Goal: Task Accomplishment & Management: Complete application form

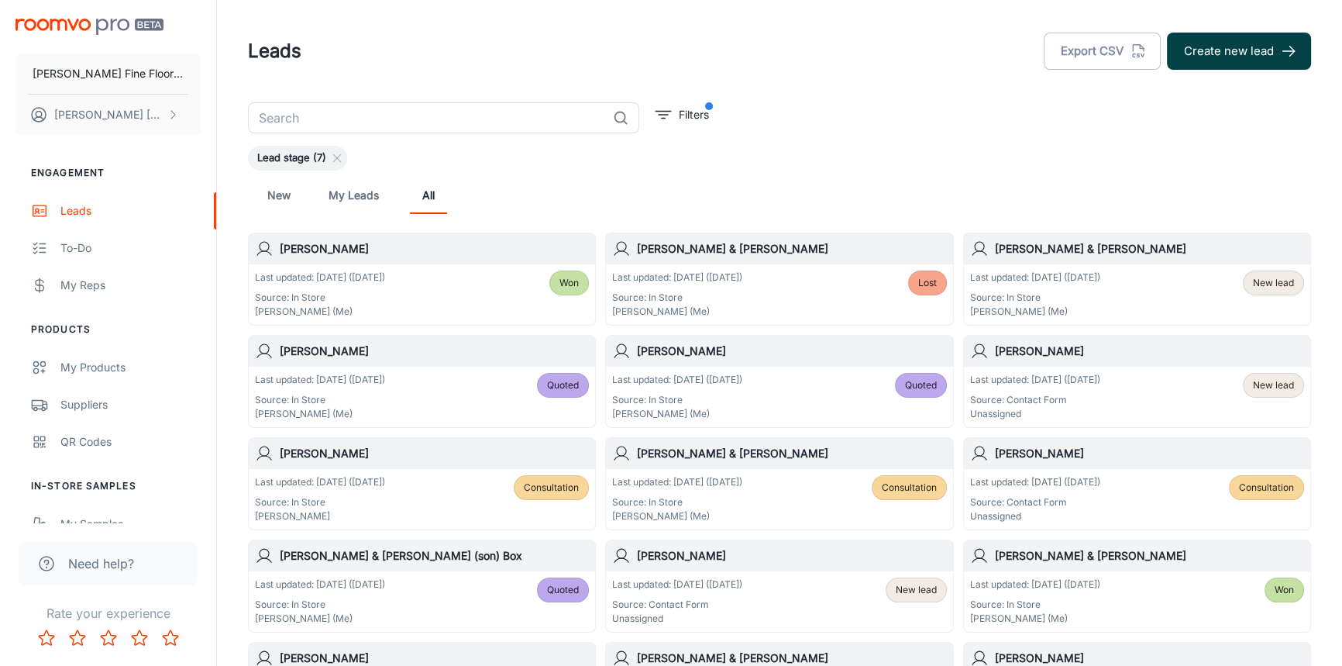
click at [1247, 60] on button "Create new lead" at bounding box center [1239, 51] width 144 height 37
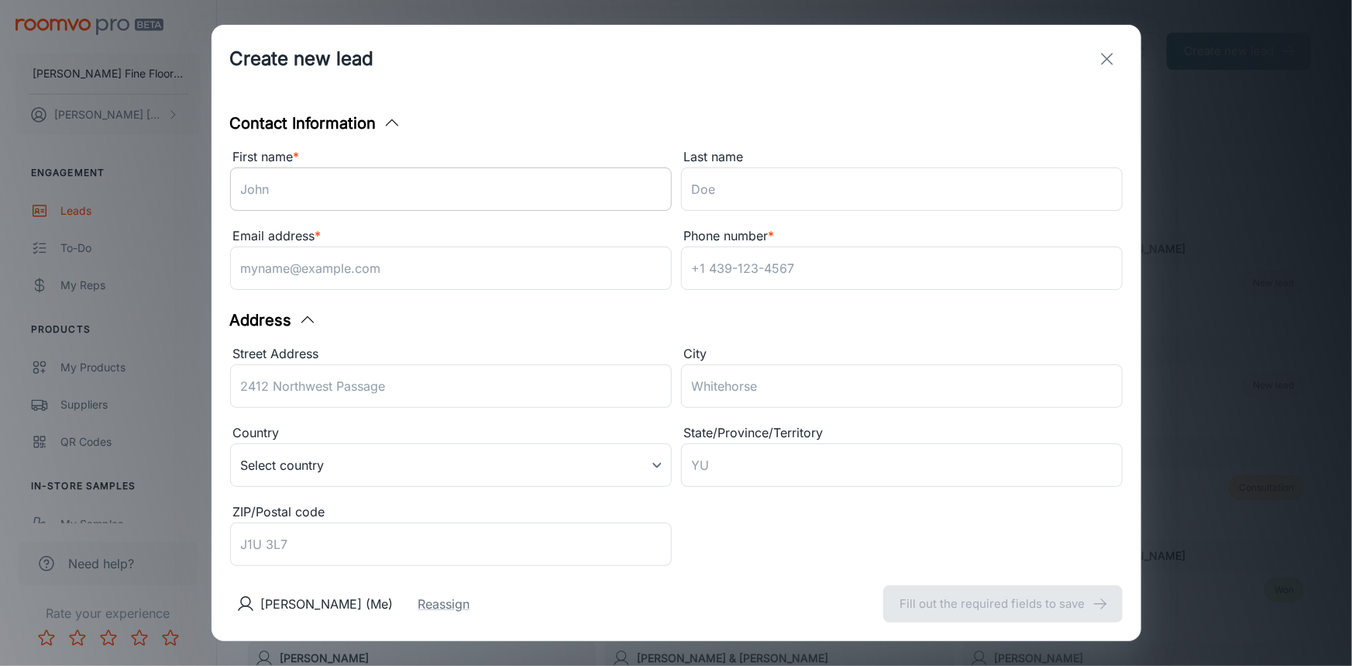
click at [462, 194] on input "First name *" at bounding box center [451, 188] width 442 height 43
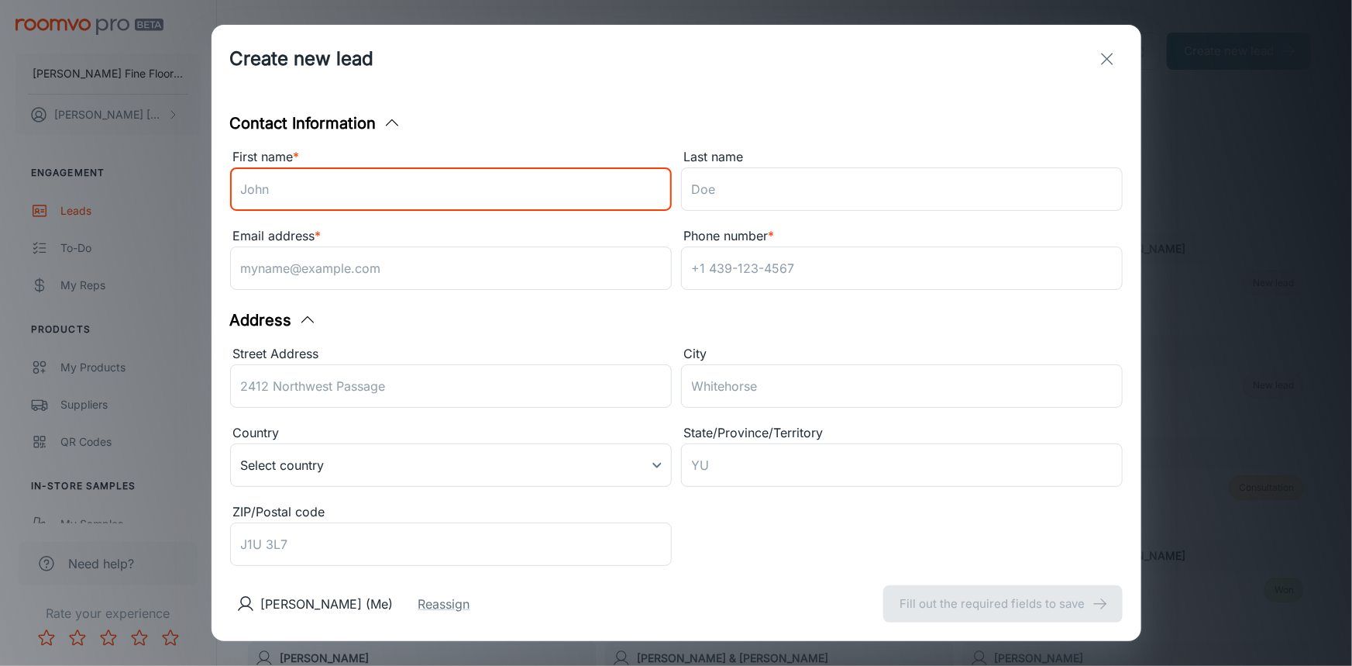
click at [510, 201] on input "First name *" at bounding box center [451, 188] width 442 height 43
click at [516, 263] on div "Email address * ​" at bounding box center [451, 261] width 442 height 70
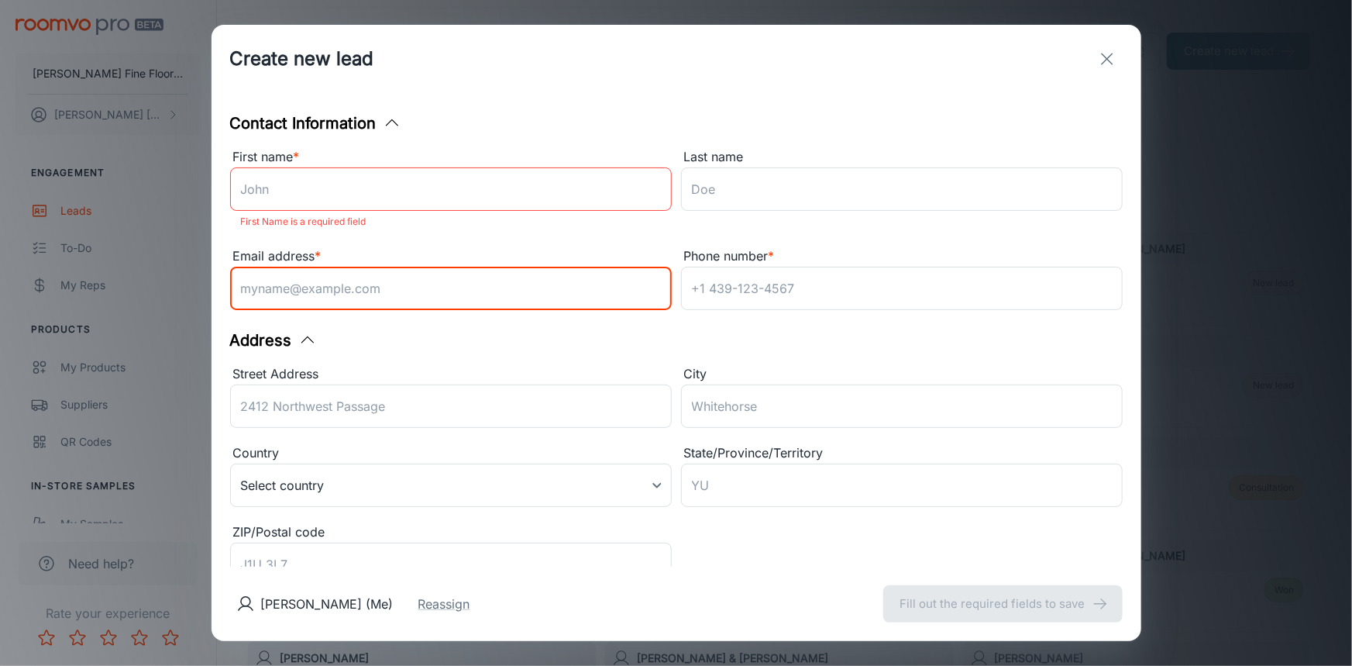
click at [386, 193] on input "First name *" at bounding box center [451, 188] width 442 height 43
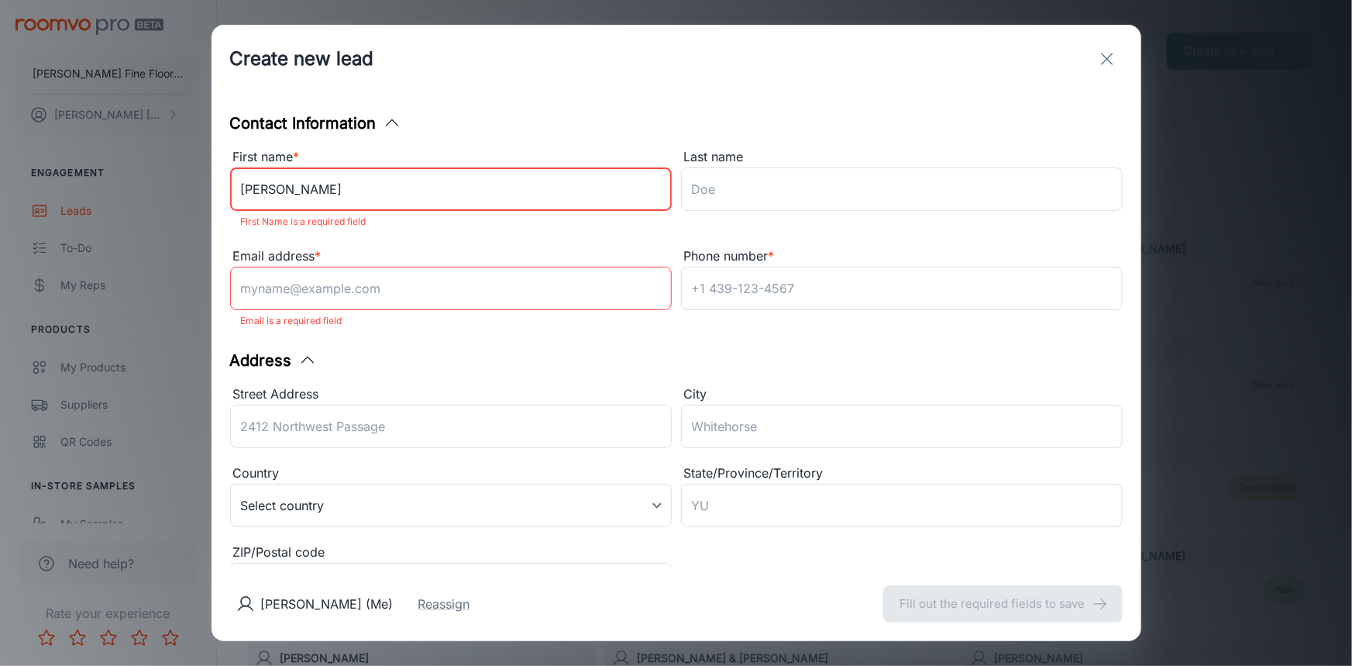
type input "[PERSON_NAME]"
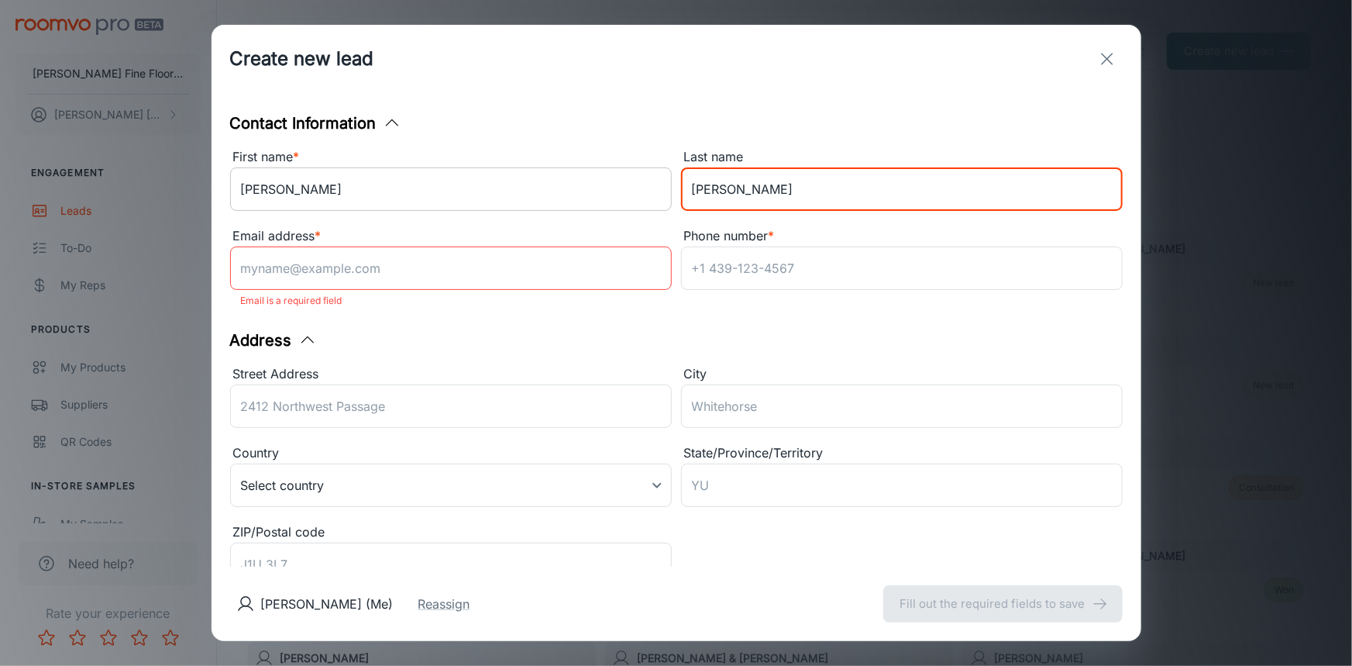
type input "[PERSON_NAME]"
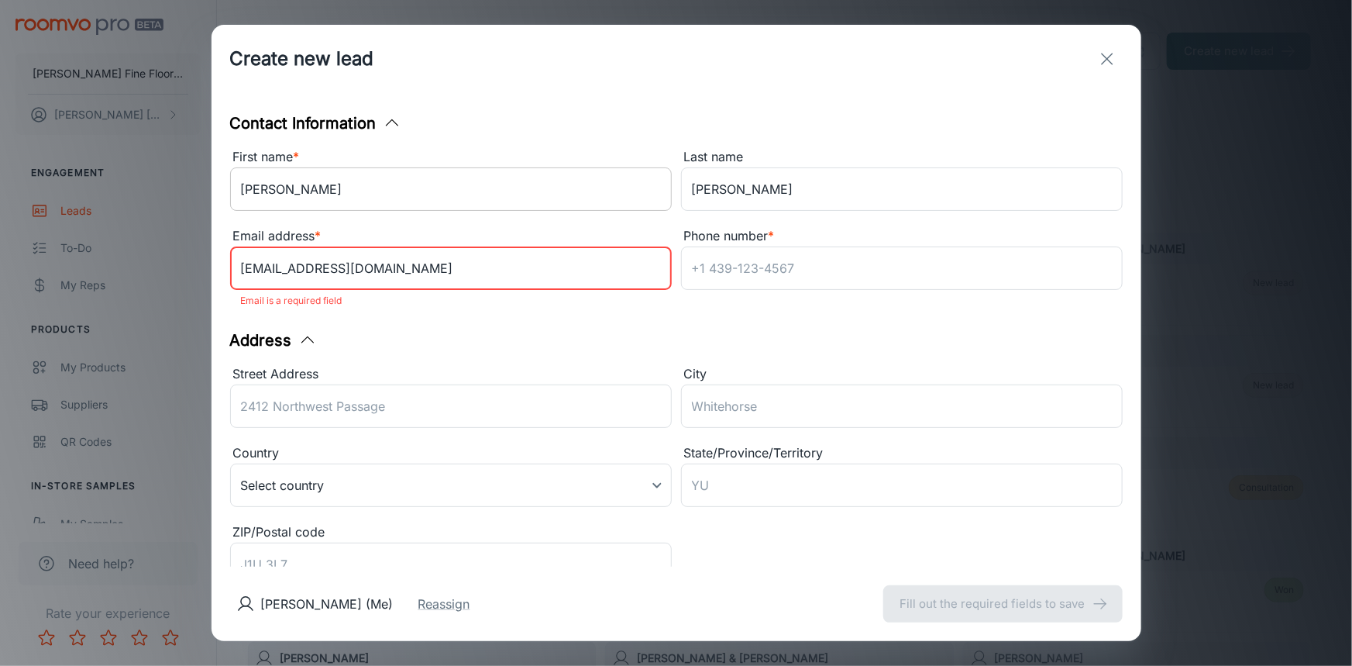
type input "[EMAIL_ADDRESS][DOMAIN_NAME]"
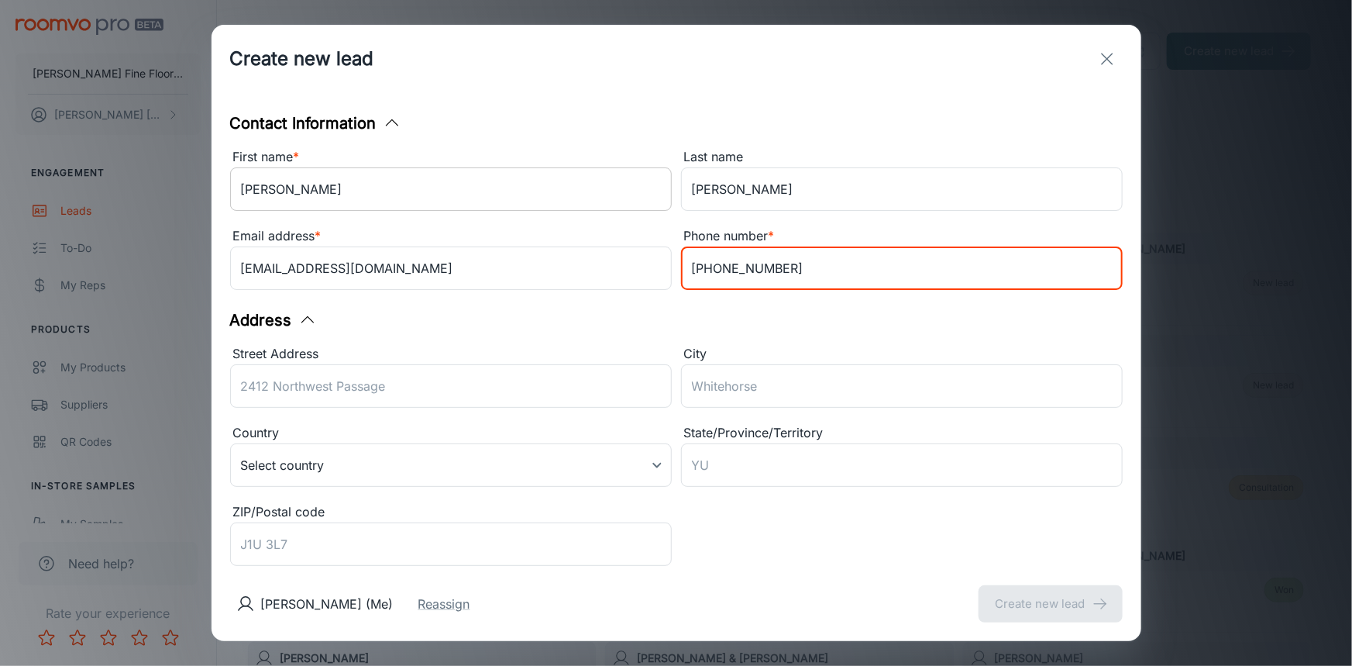
type input "[PHONE_NUMBER]"
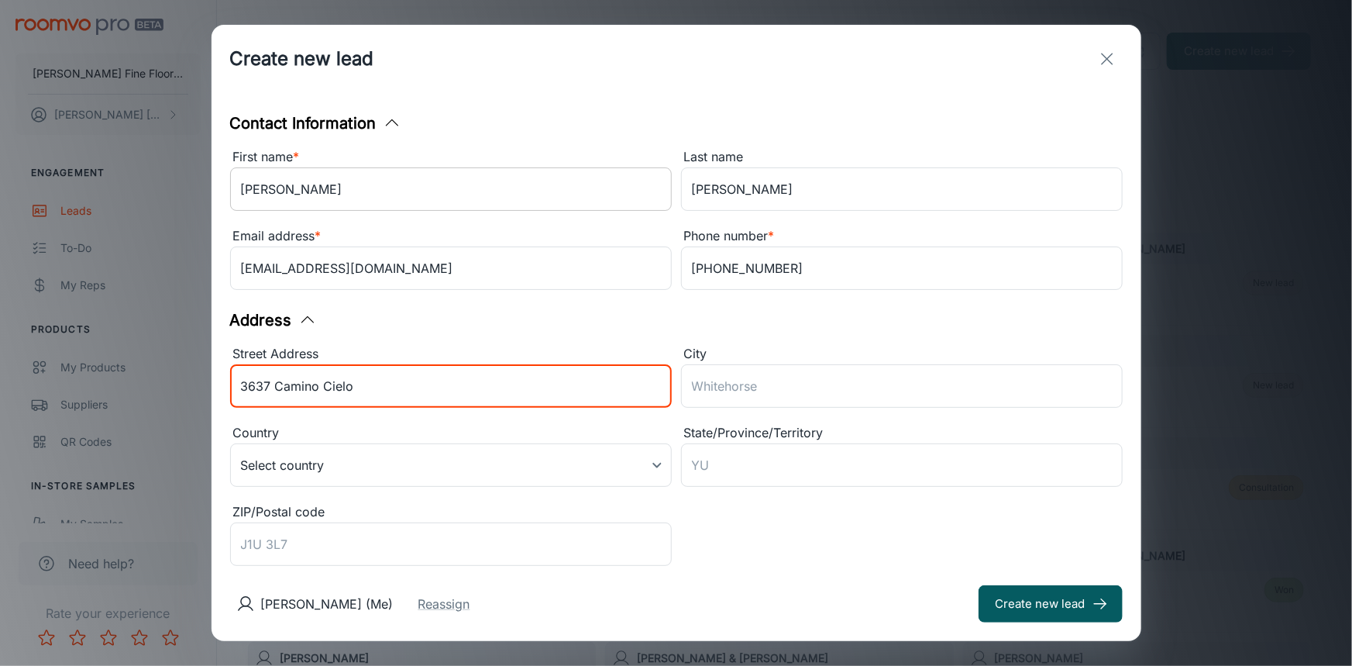
type input "3637 Camino Cielo"
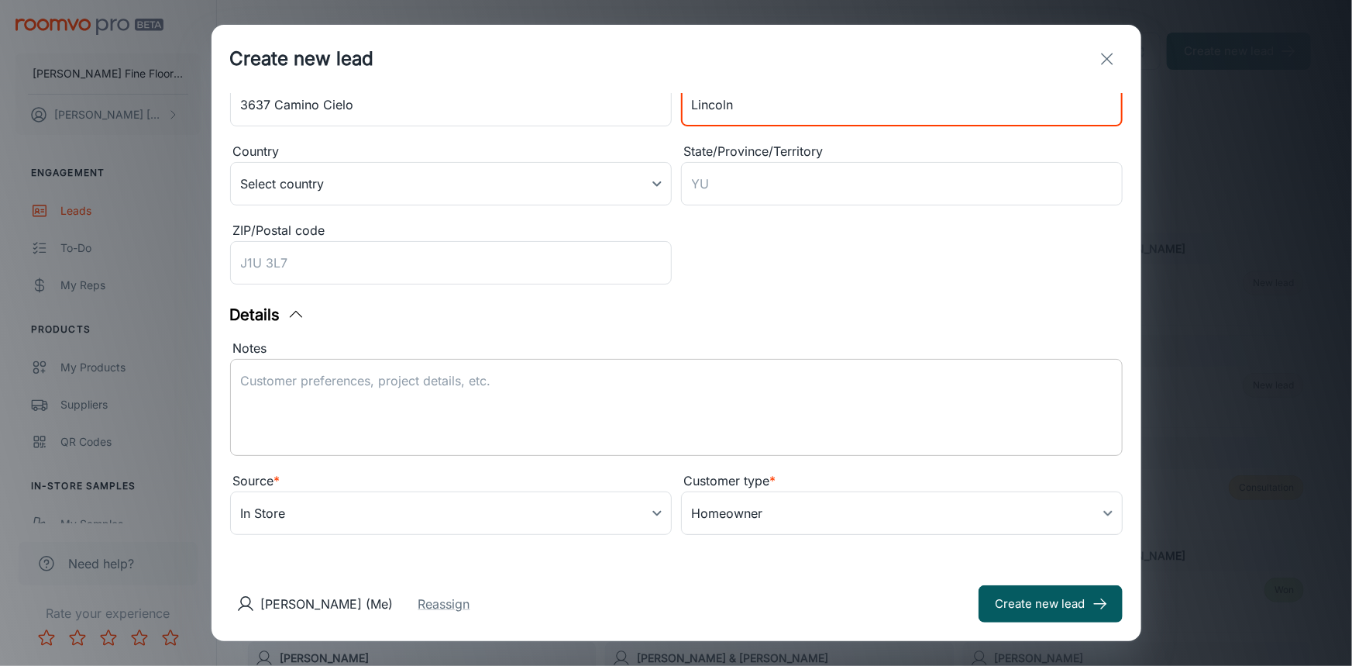
scroll to position [287, 0]
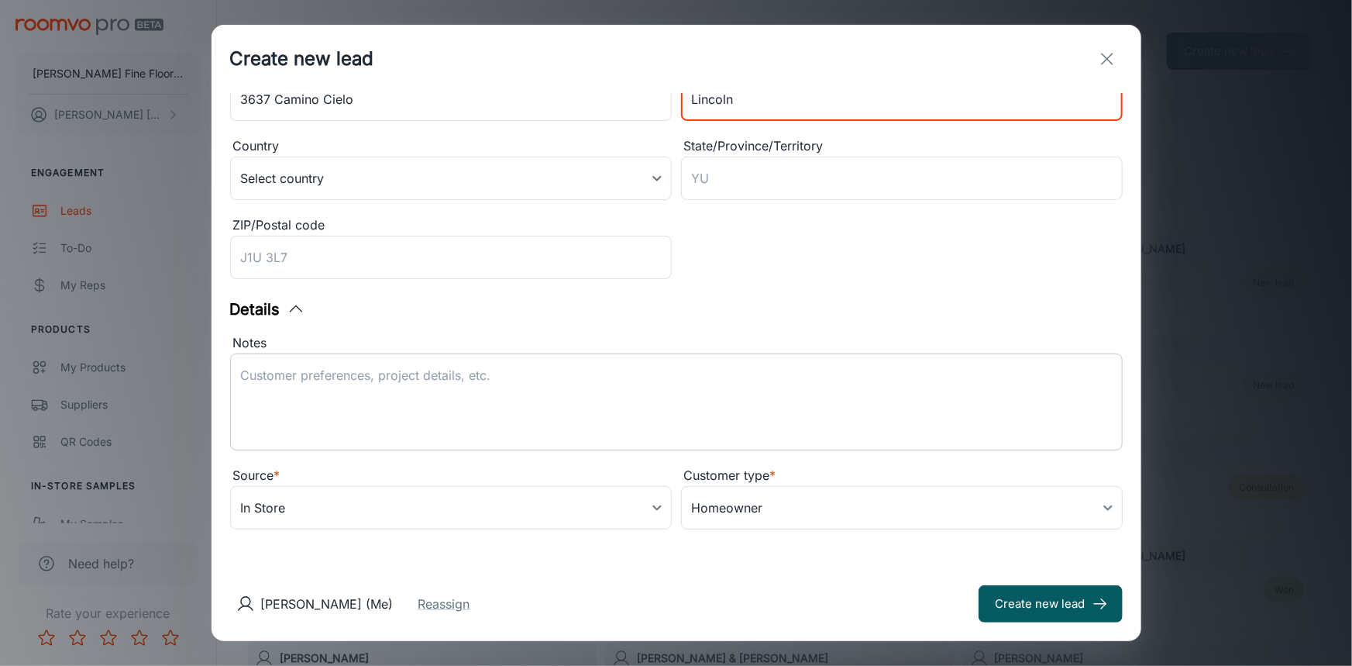
type input "Lincoln"
click at [492, 363] on div "x ​" at bounding box center [676, 401] width 893 height 97
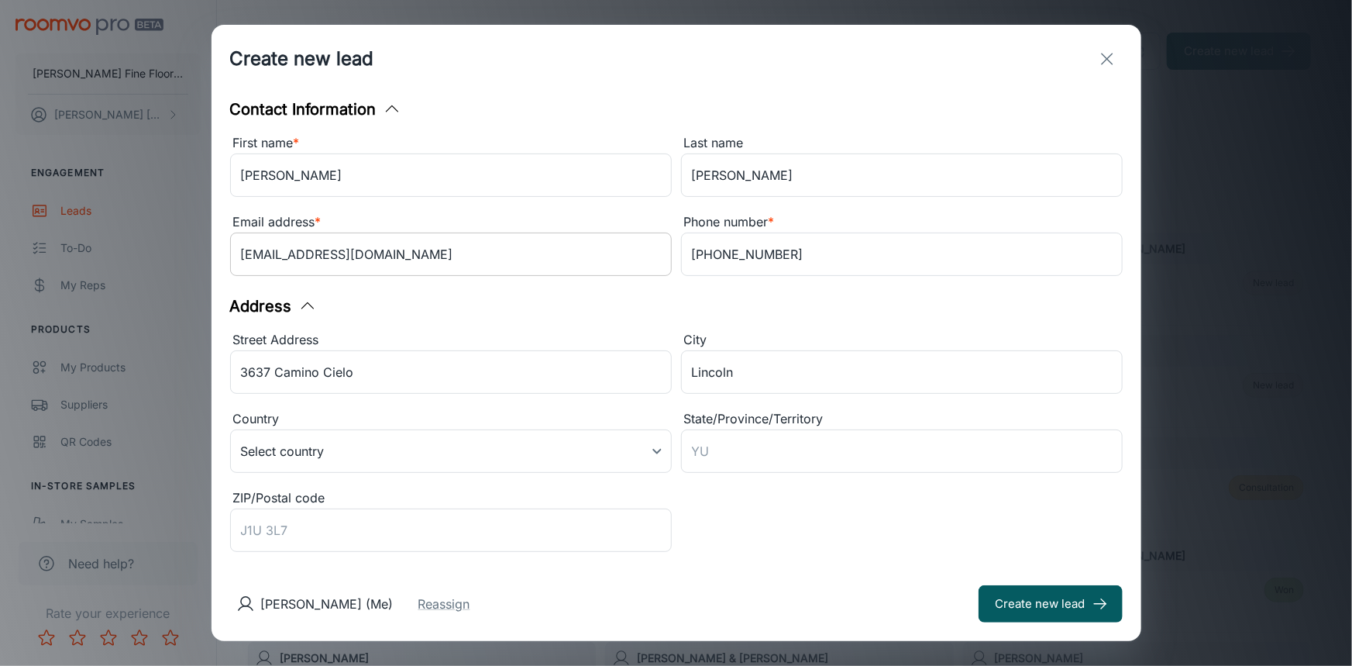
scroll to position [0, 0]
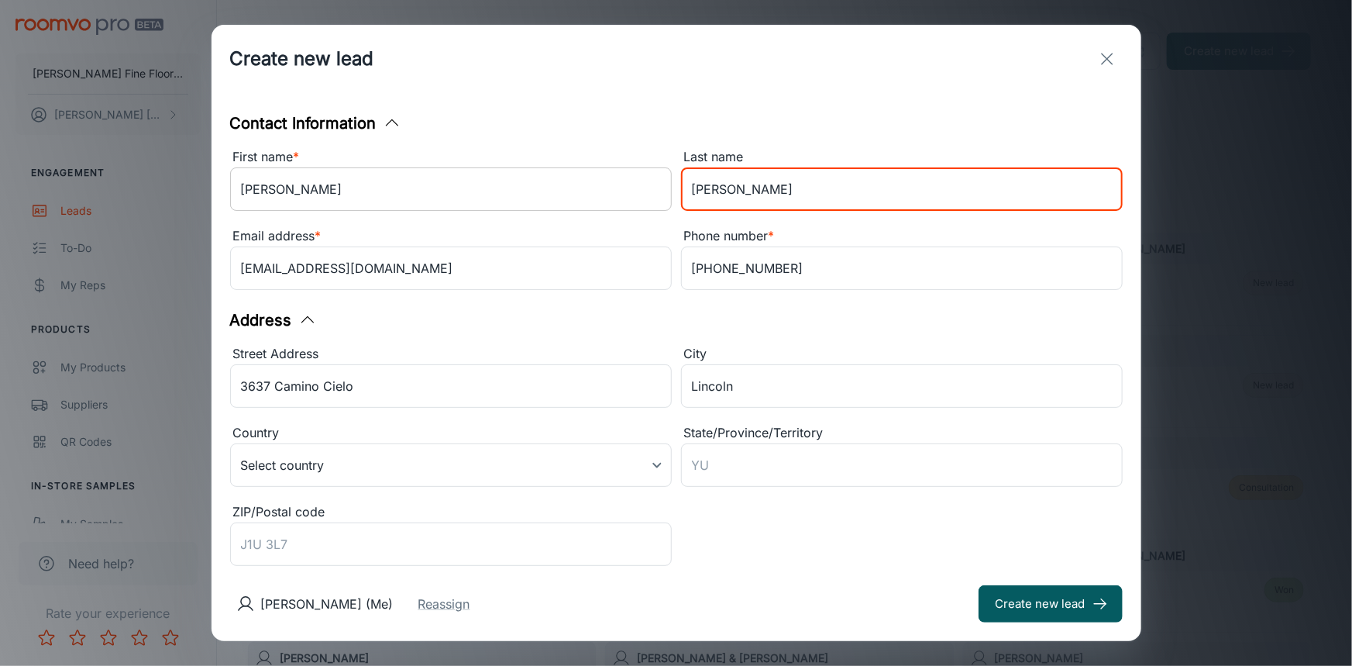
drag, startPoint x: 739, startPoint y: 189, endPoint x: 654, endPoint y: 208, distance: 87.2
click at [654, 208] on div "First name * [PERSON_NAME] ​ Last name [PERSON_NAME] ​ Email address * [EMAIL_A…" at bounding box center [672, 217] width 902 height 158
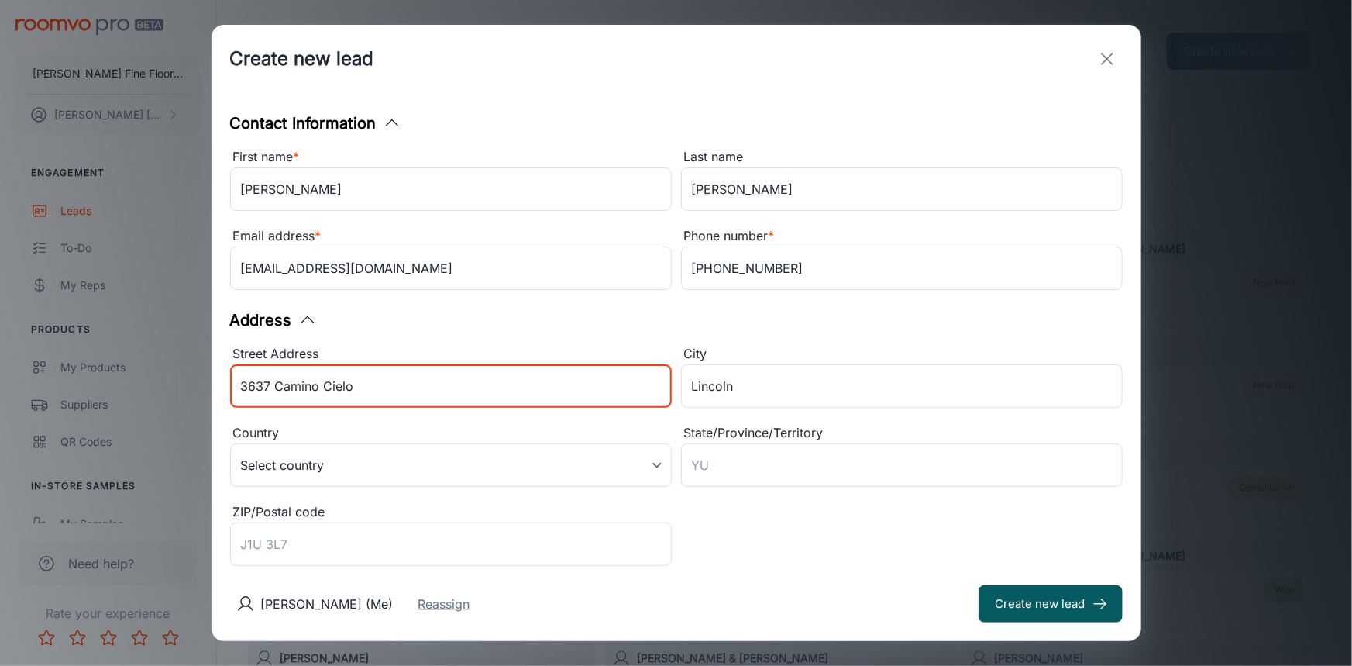
drag, startPoint x: 355, startPoint y: 390, endPoint x: 144, endPoint y: 394, distance: 210.8
click at [148, 401] on div "Create new lead Contact Information First name * [PERSON_NAME] ​ Last name [PER…" at bounding box center [676, 333] width 1352 height 666
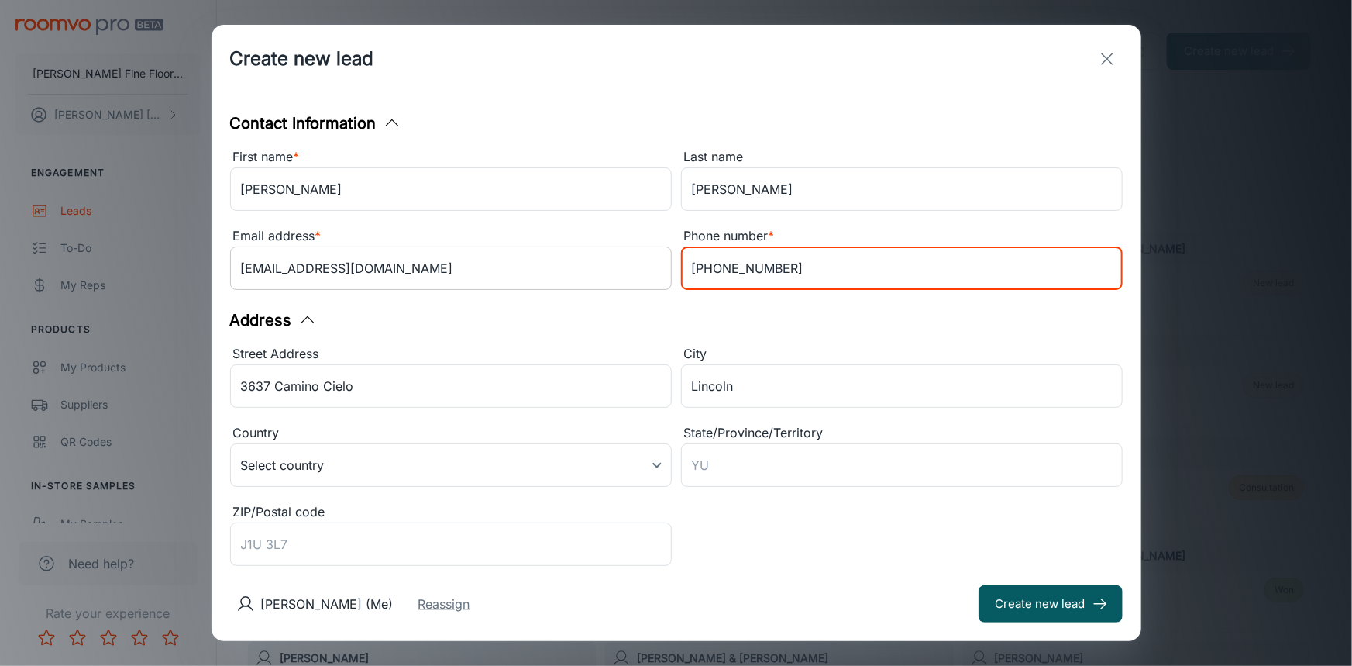
drag, startPoint x: 743, startPoint y: 275, endPoint x: 603, endPoint y: 280, distance: 140.3
click at [603, 280] on div "First name * [PERSON_NAME] ​ Last name [PERSON_NAME] ​ Email address * [EMAIL_A…" at bounding box center [672, 217] width 902 height 158
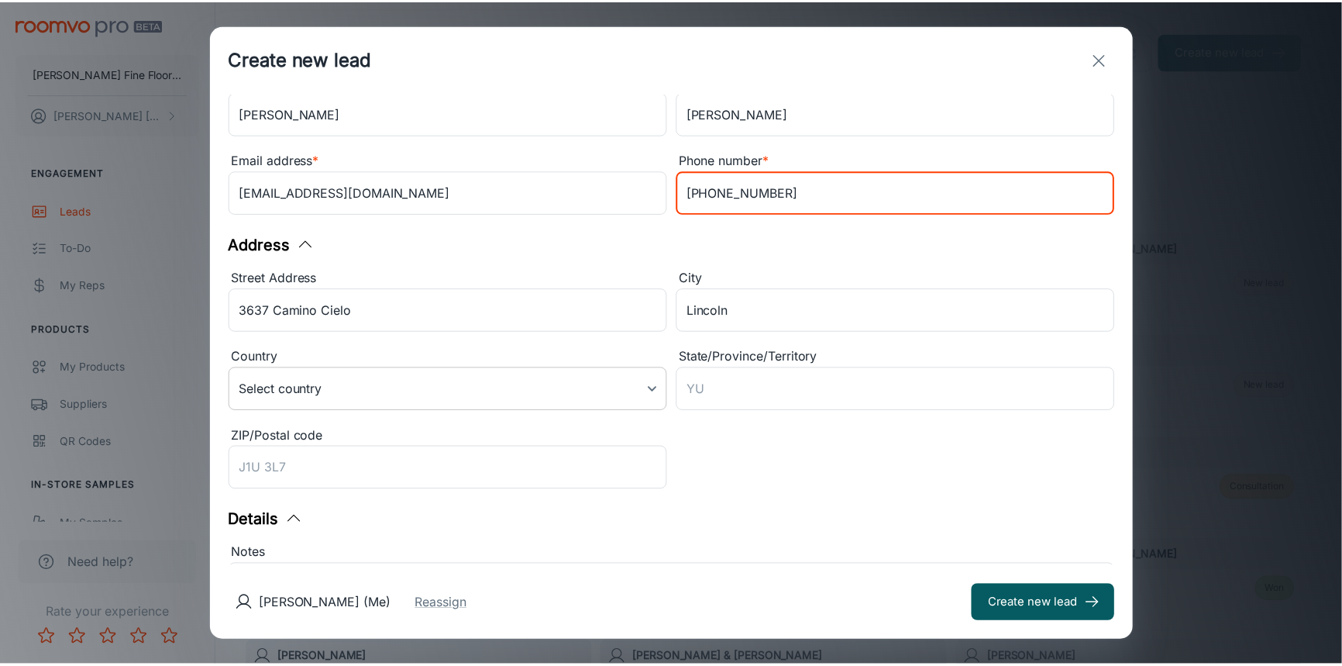
scroll to position [211, 0]
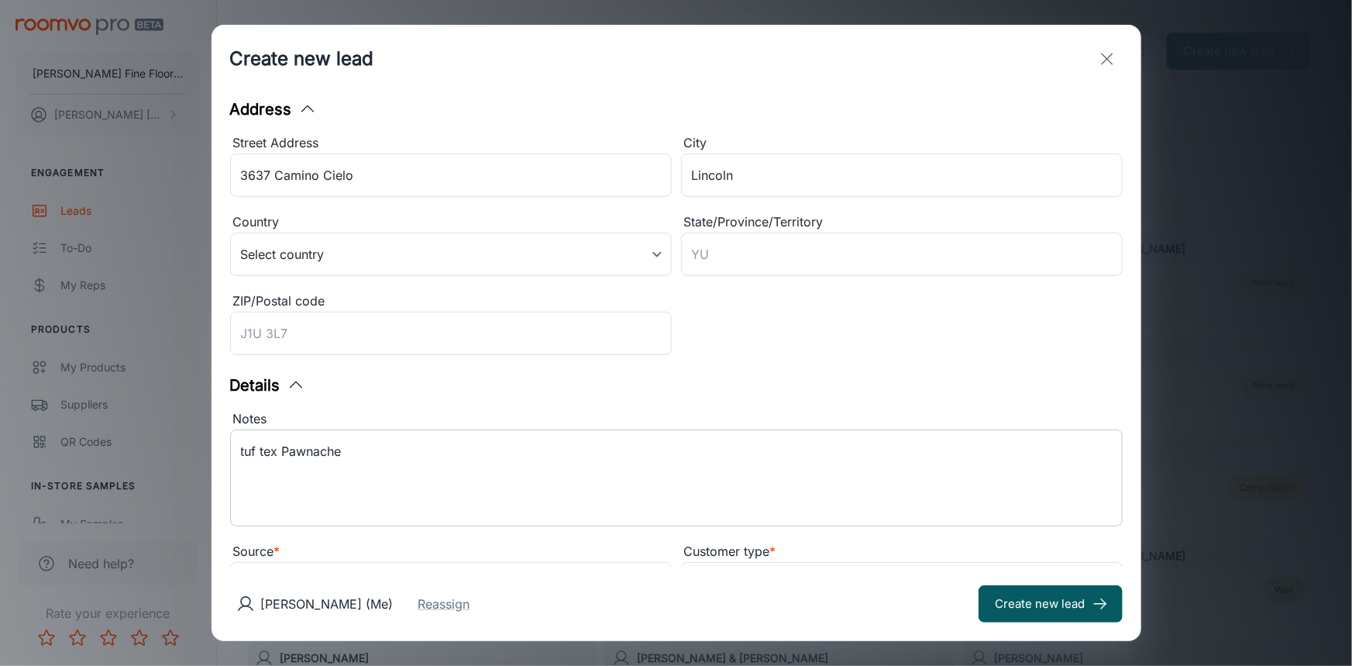
click at [336, 469] on textarea "tuf tex Pawnache" at bounding box center [676, 477] width 871 height 71
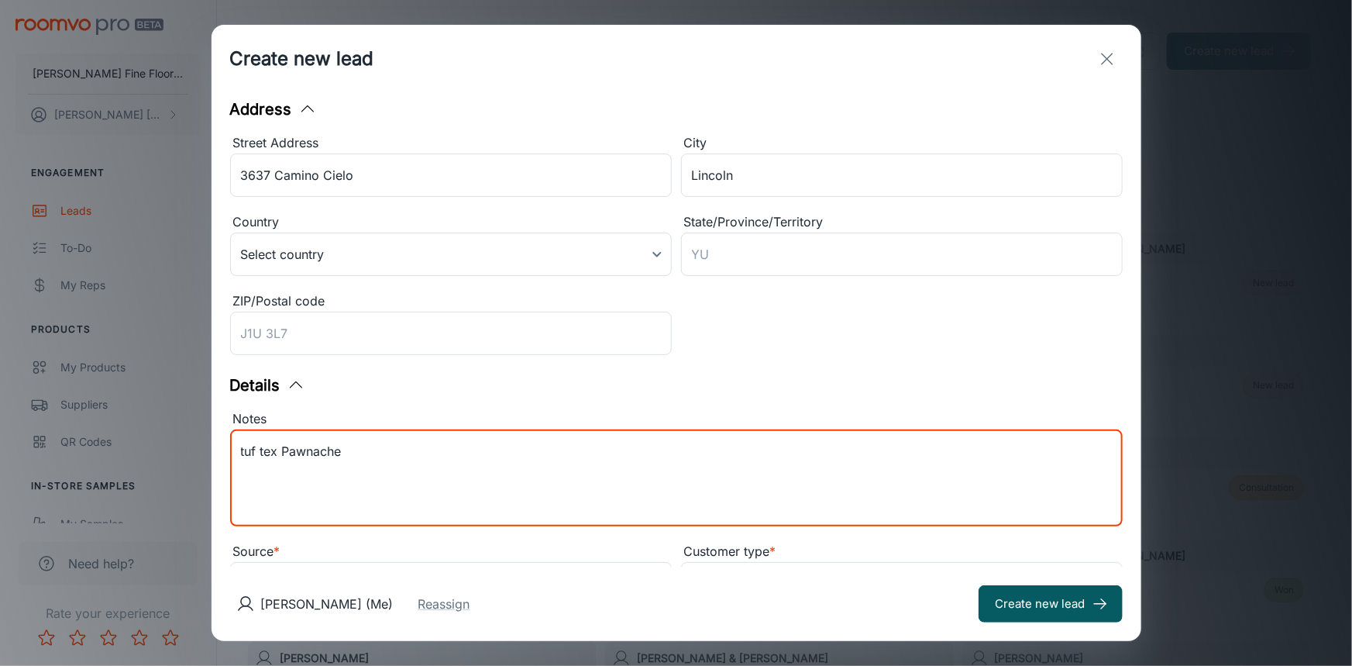
click at [232, 446] on div "tuf tex Pawnache x ​" at bounding box center [676, 477] width 893 height 97
click at [236, 454] on div "tuf tex Pawnache x ​" at bounding box center [676, 477] width 893 height 97
click at [242, 452] on textarea "tuf tex Pawnache" at bounding box center [676, 477] width 871 height 71
drag, startPoint x: 342, startPoint y: 487, endPoint x: 217, endPoint y: 500, distance: 125.5
click at [217, 500] on div "Contact Information First name * [PERSON_NAME] ​ Last name [PERSON_NAME] ​ Emai…" at bounding box center [677, 329] width 930 height 473
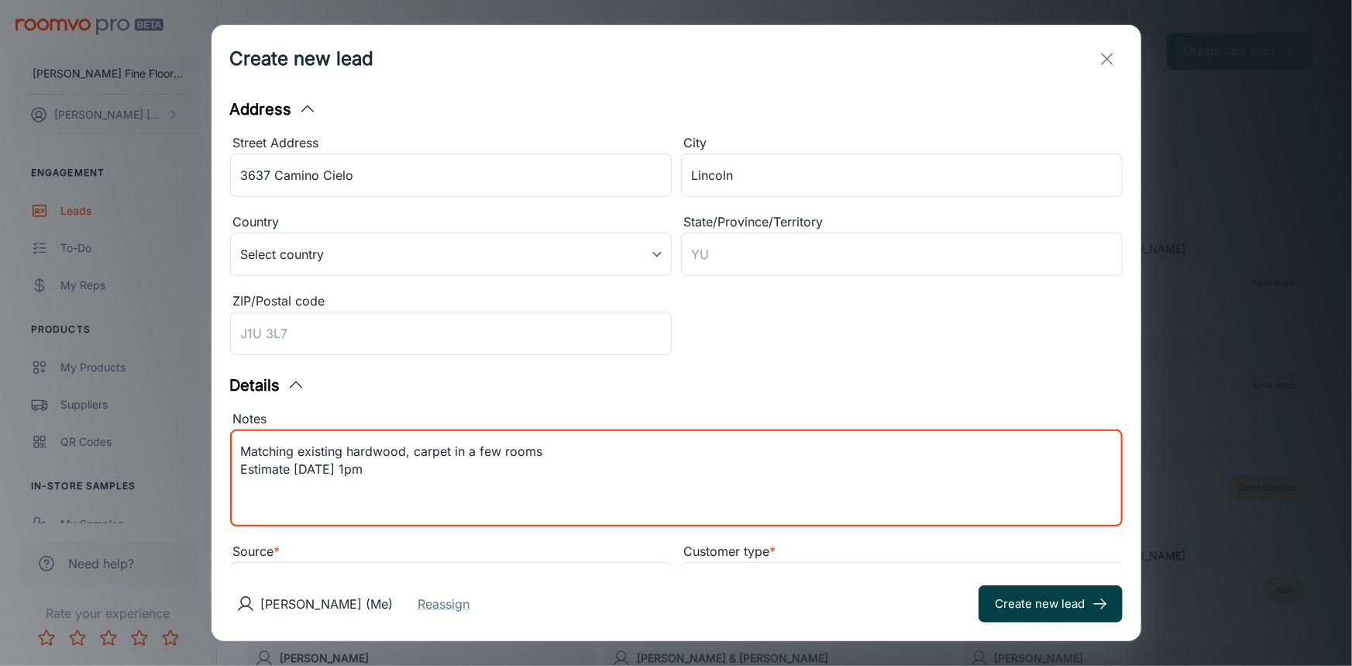
type textarea "Matching existing hardwood, carpet in a few rooms Estimate [DATE] 1pm"
click at [1057, 606] on button "Create new lead" at bounding box center [1050, 603] width 144 height 37
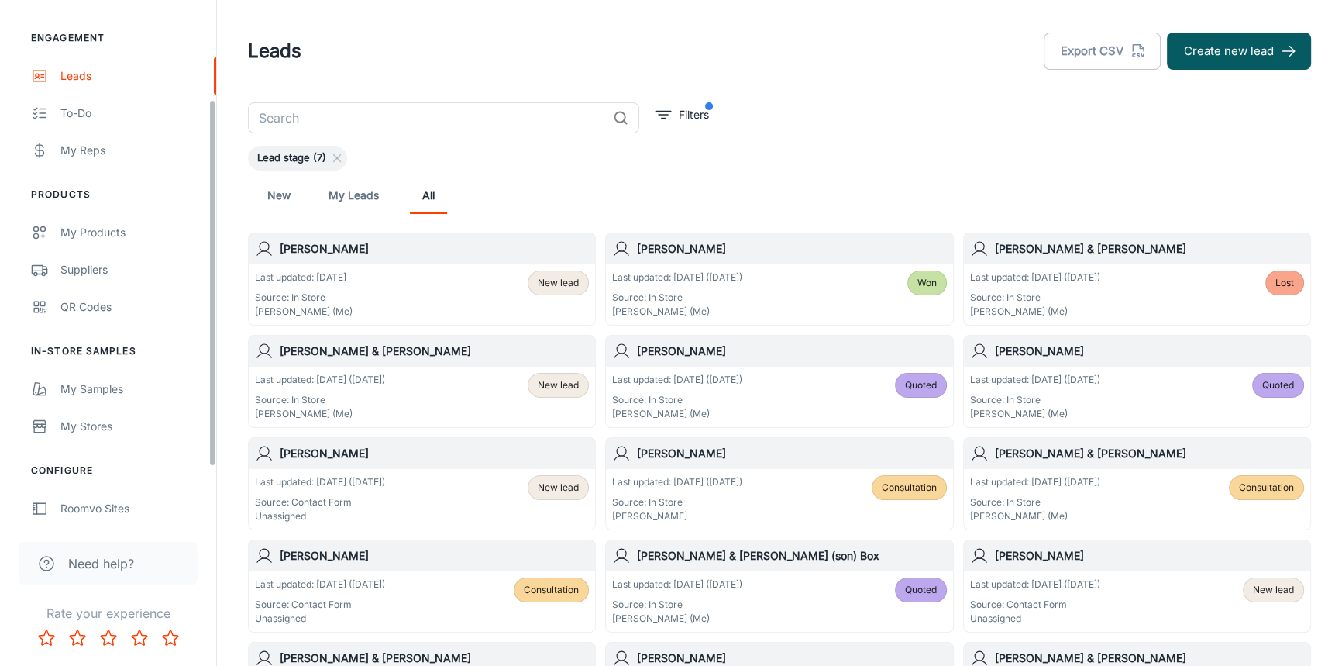
scroll to position [140, 0]
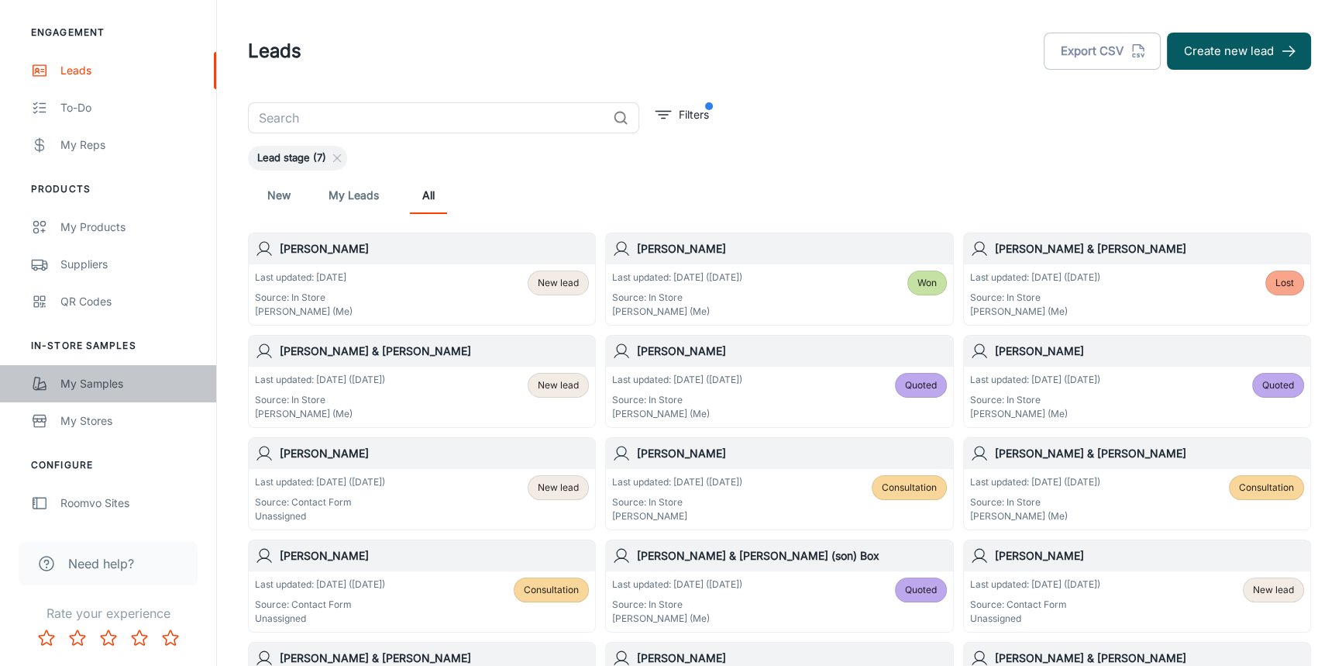
click at [92, 383] on div "My Samples" at bounding box center [130, 383] width 140 height 17
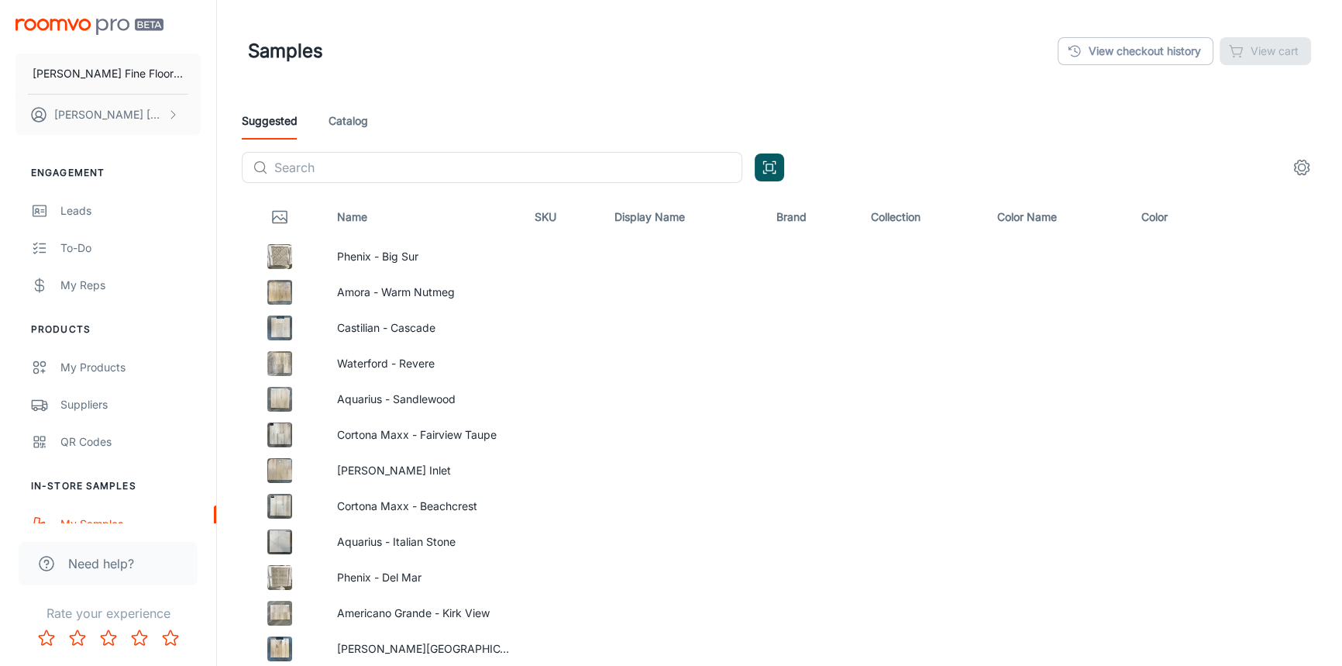
click at [357, 120] on link "Catalog" at bounding box center [348, 120] width 40 height 37
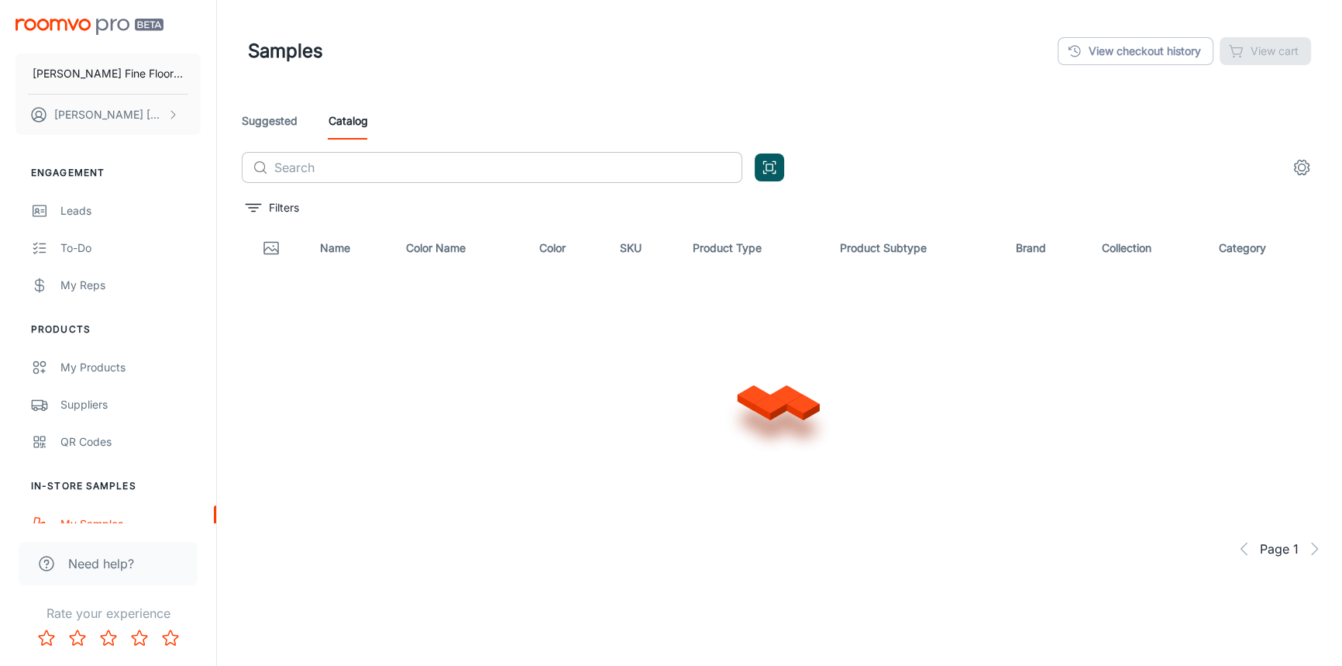
click at [363, 170] on input "text" at bounding box center [508, 167] width 468 height 31
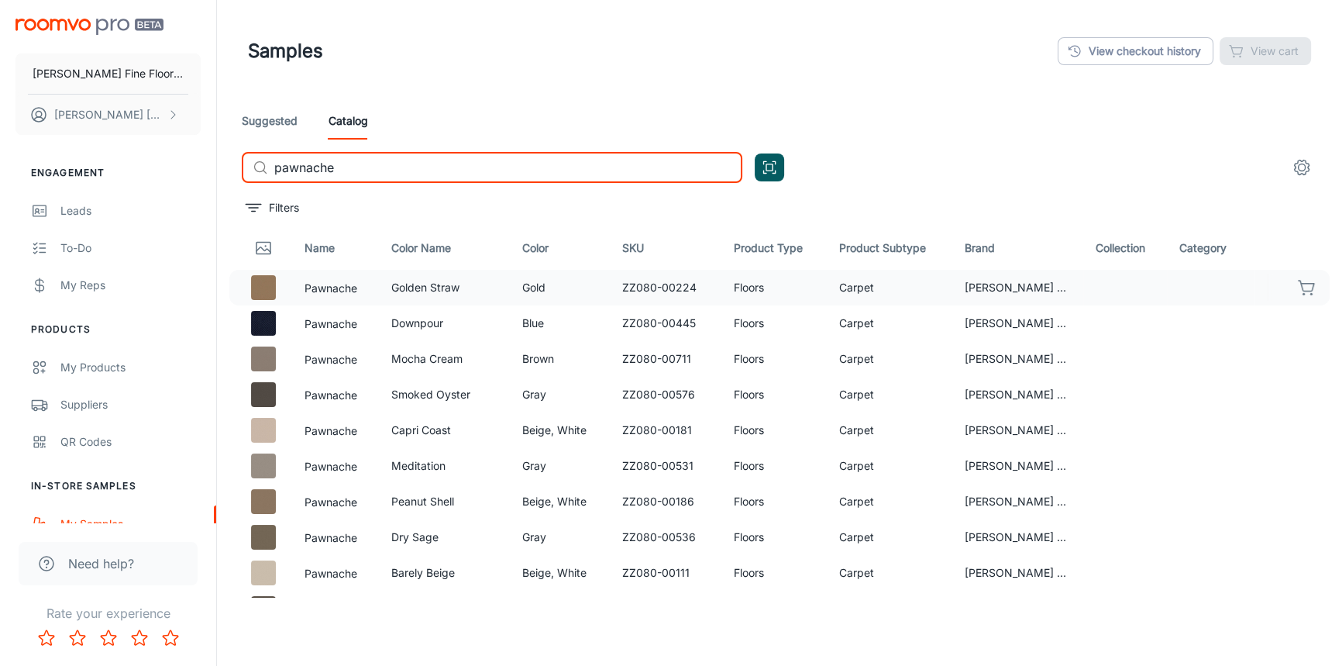
type input "pawnache"
click at [1298, 284] on icon "button" at bounding box center [1307, 287] width 19 height 19
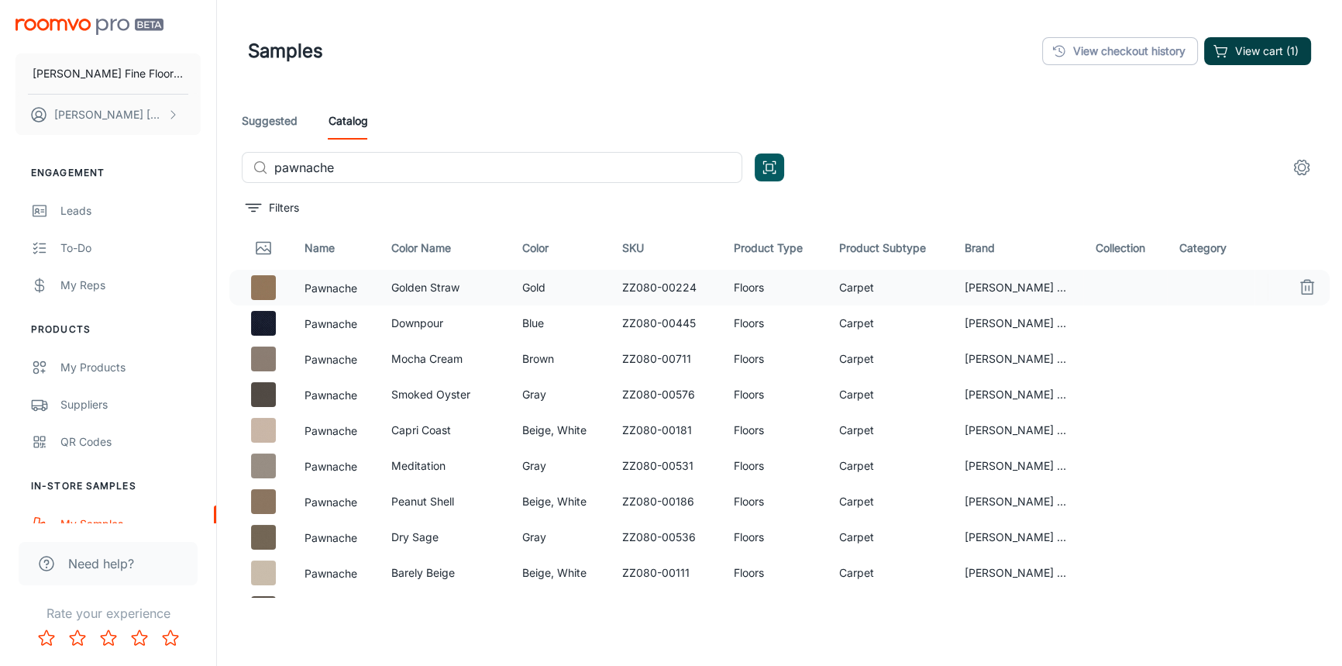
click at [1264, 54] on button "View cart (1)" at bounding box center [1257, 51] width 107 height 28
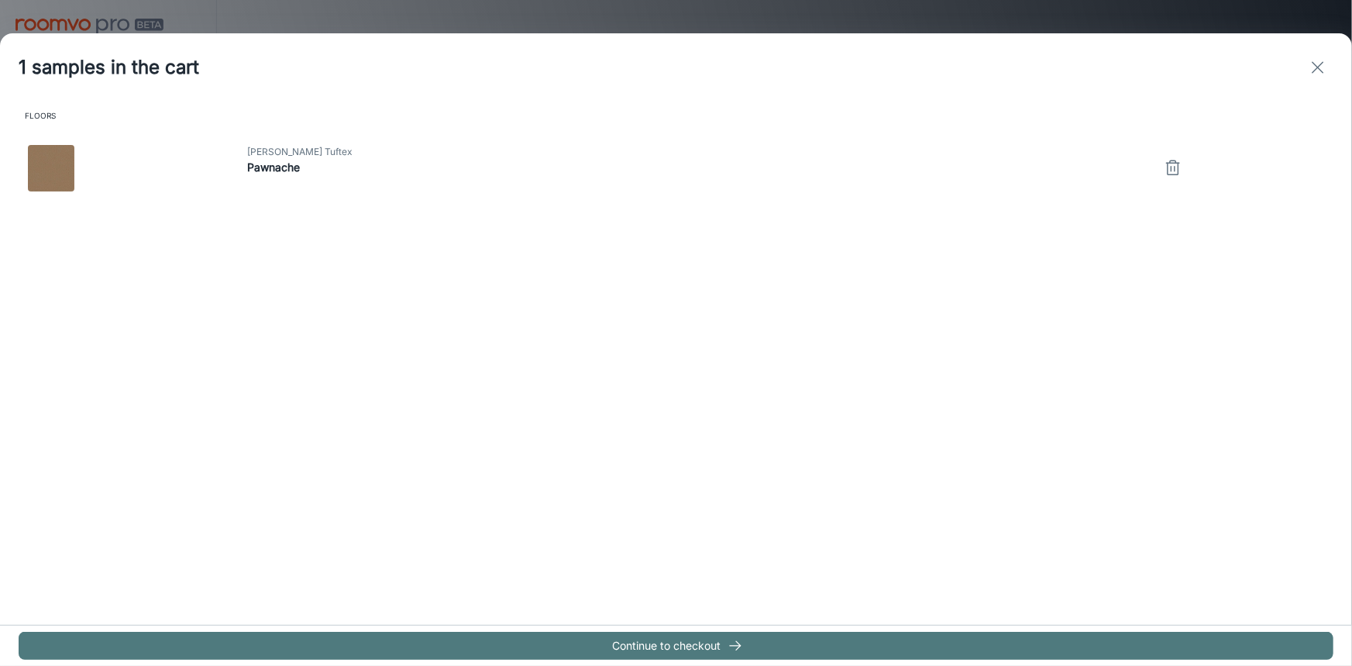
click at [661, 652] on button "Continue to checkout" at bounding box center [676, 645] width 1315 height 28
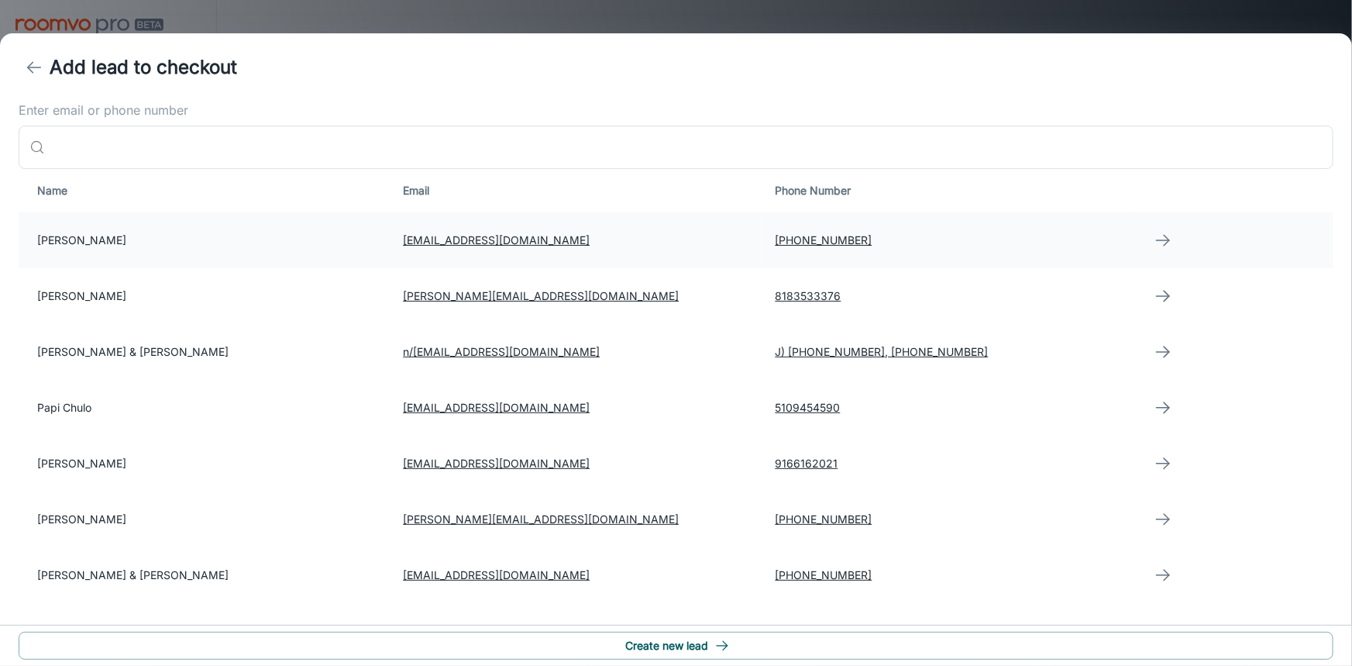
click at [131, 242] on td "[PERSON_NAME]" at bounding box center [205, 240] width 372 height 56
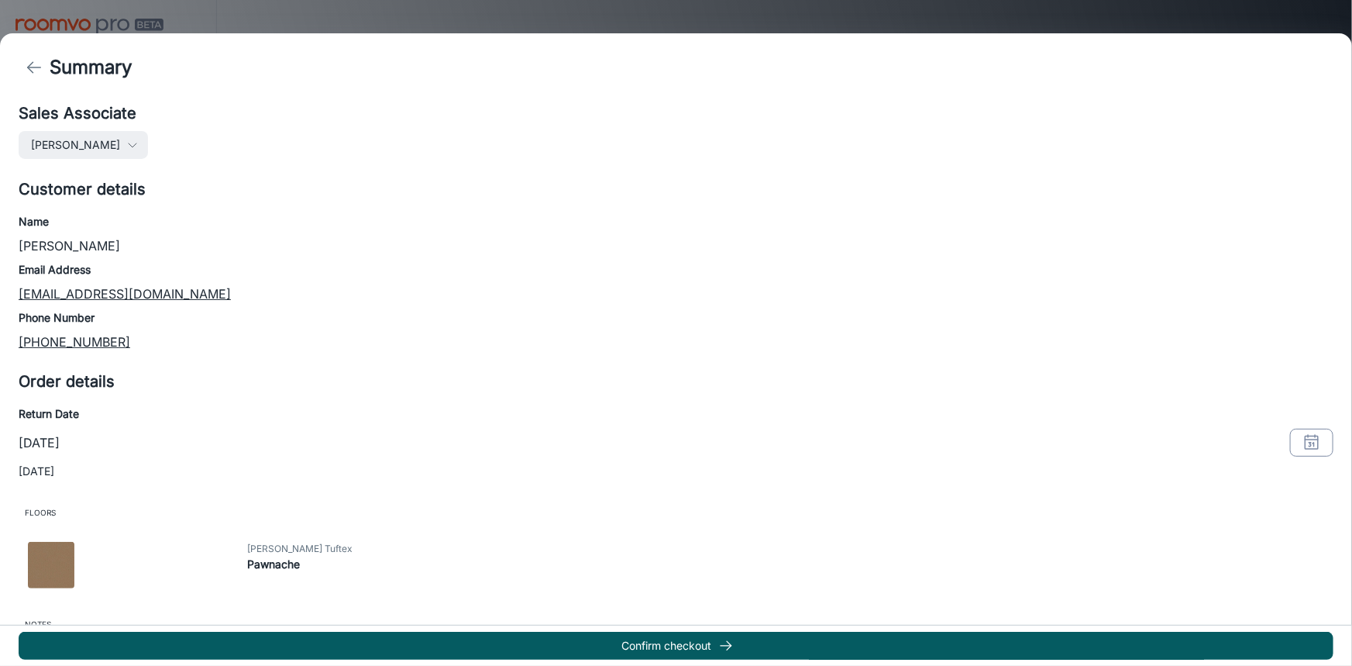
click at [1302, 445] on icon "button" at bounding box center [1311, 442] width 19 height 19
click at [1230, 247] on button "11" at bounding box center [1230, 247] width 28 height 28
click at [1297, 406] on button "OK" at bounding box center [1292, 408] width 50 height 28
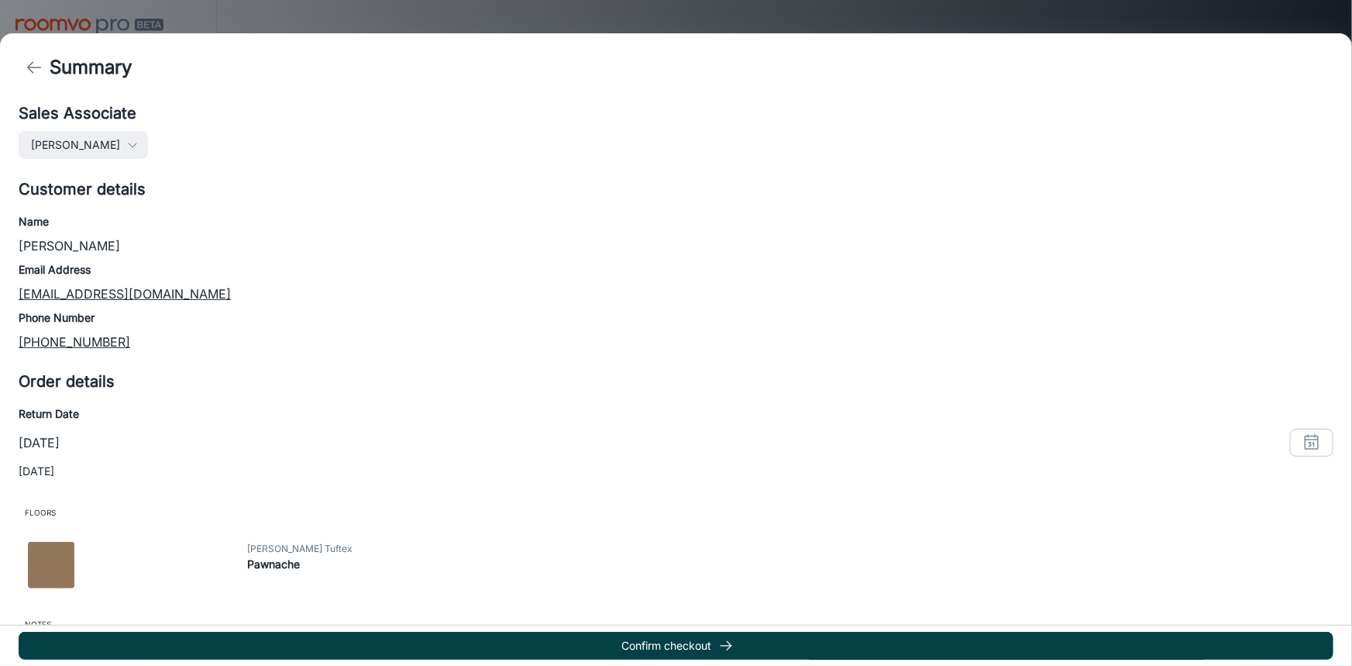
click at [649, 641] on button "Confirm checkout" at bounding box center [676, 645] width 1315 height 28
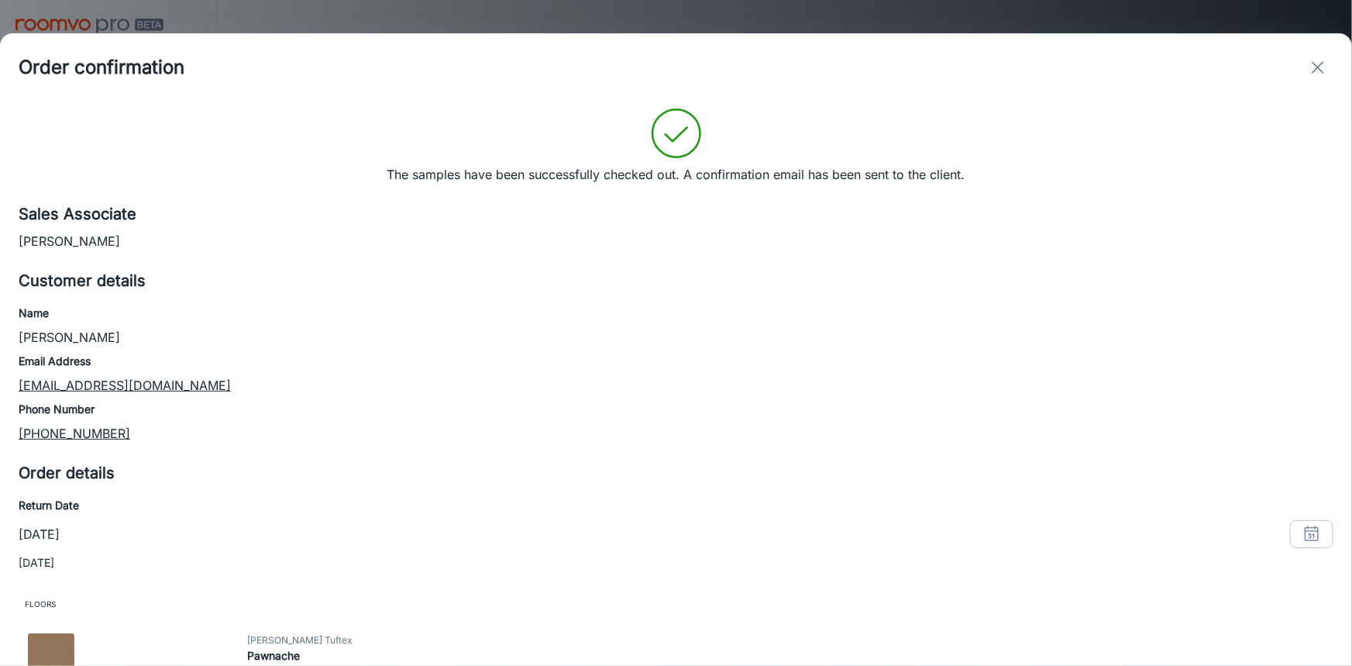
click at [1312, 67] on icon "exit" at bounding box center [1318, 67] width 19 height 19
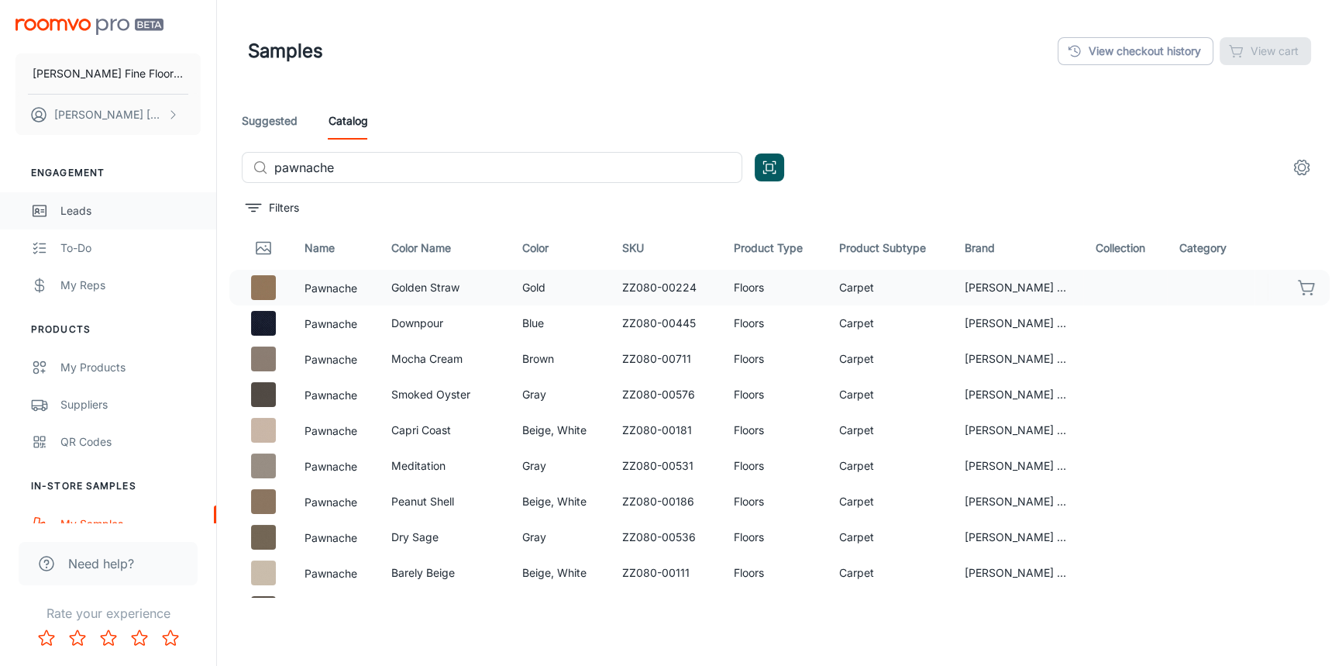
click at [64, 214] on div "Leads" at bounding box center [130, 210] width 140 height 17
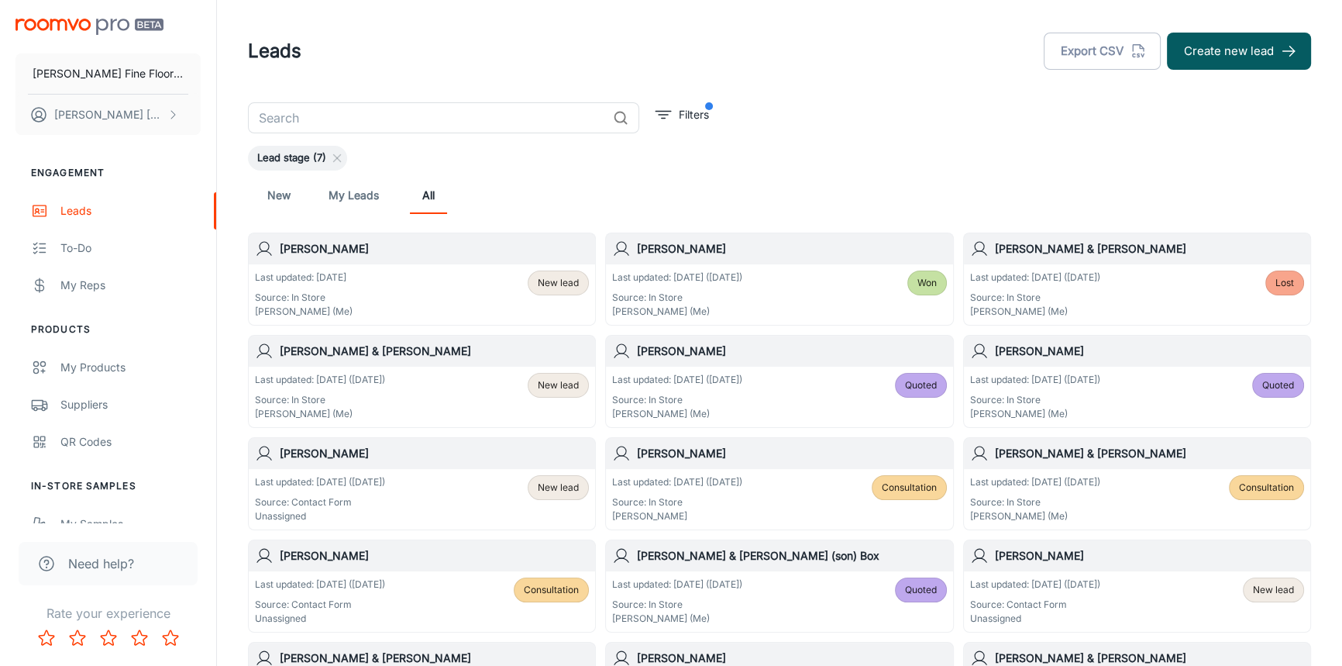
click at [502, 254] on h6 "[PERSON_NAME]" at bounding box center [434, 248] width 309 height 17
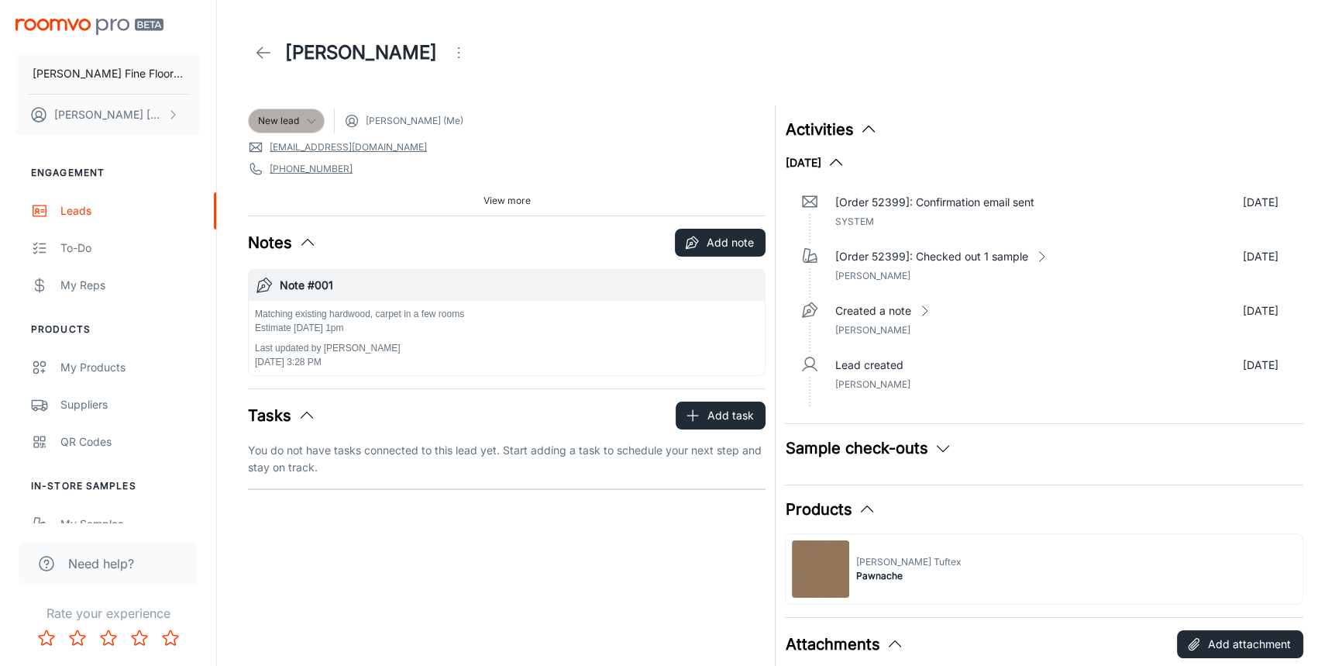
click at [311, 123] on icon at bounding box center [311, 121] width 12 height 12
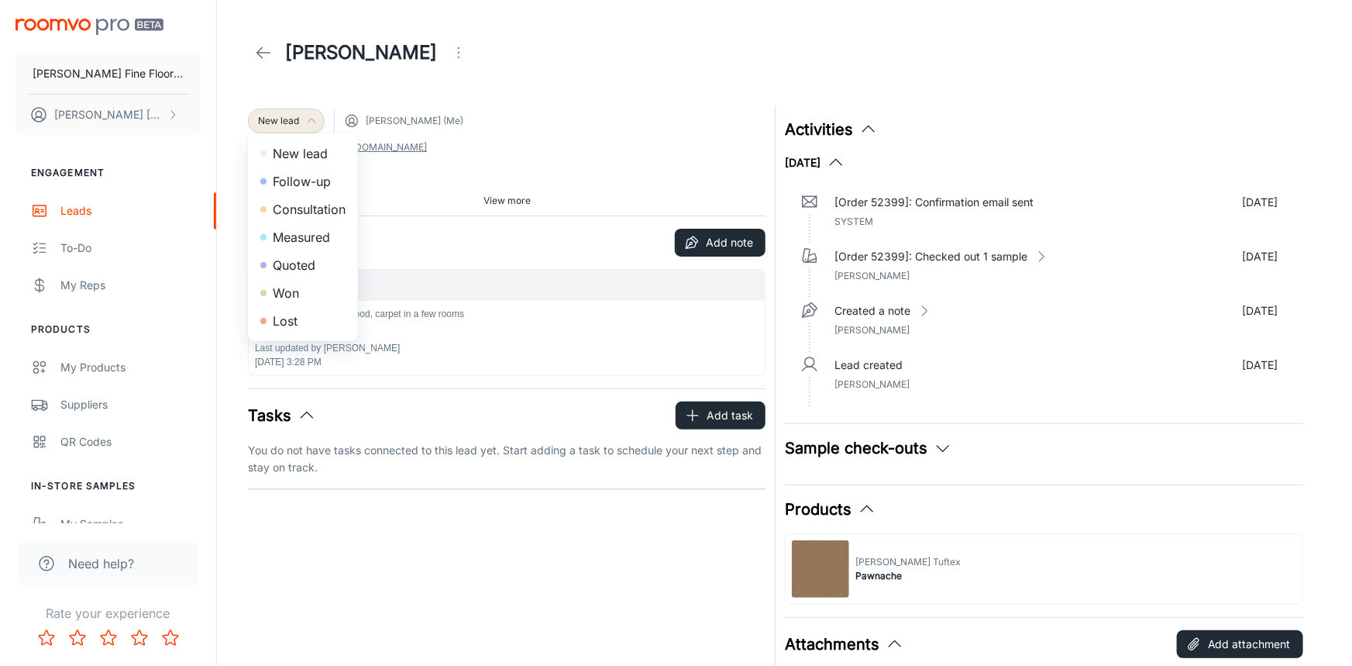
click at [315, 205] on li "Consultation" at bounding box center [303, 209] width 110 height 28
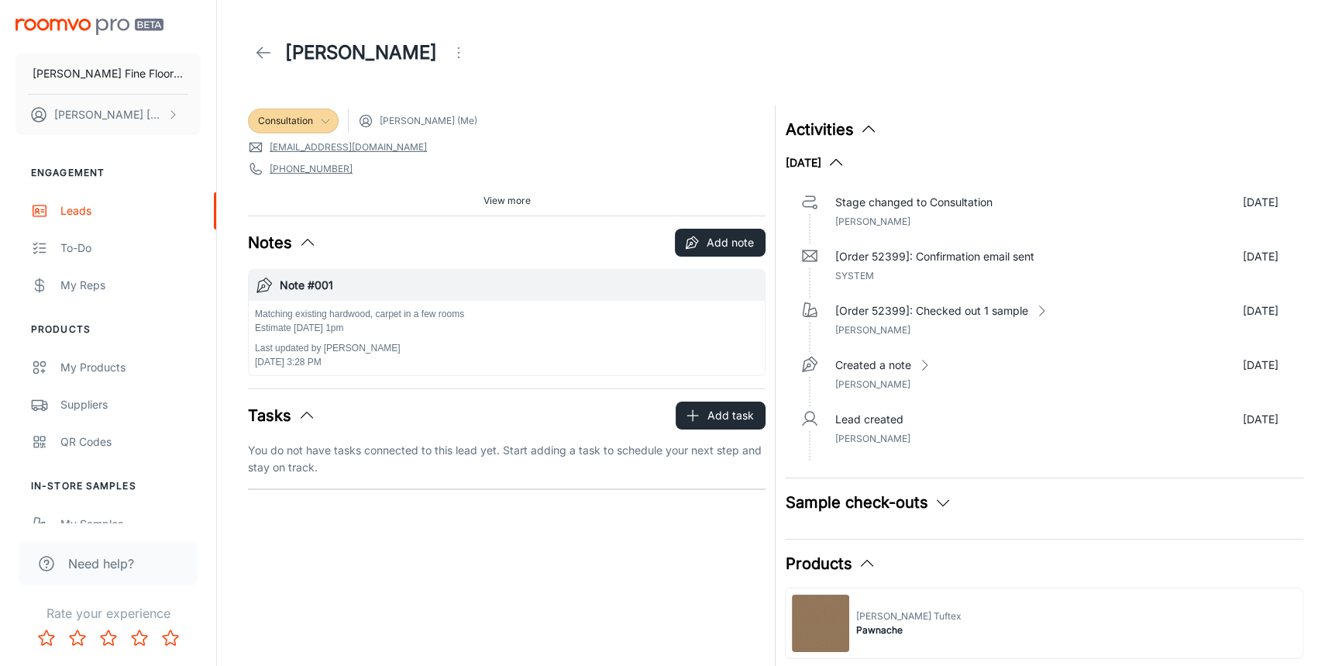
click at [487, 202] on span "View more" at bounding box center [506, 201] width 47 height 14
click at [503, 198] on span "View more" at bounding box center [506, 201] width 47 height 14
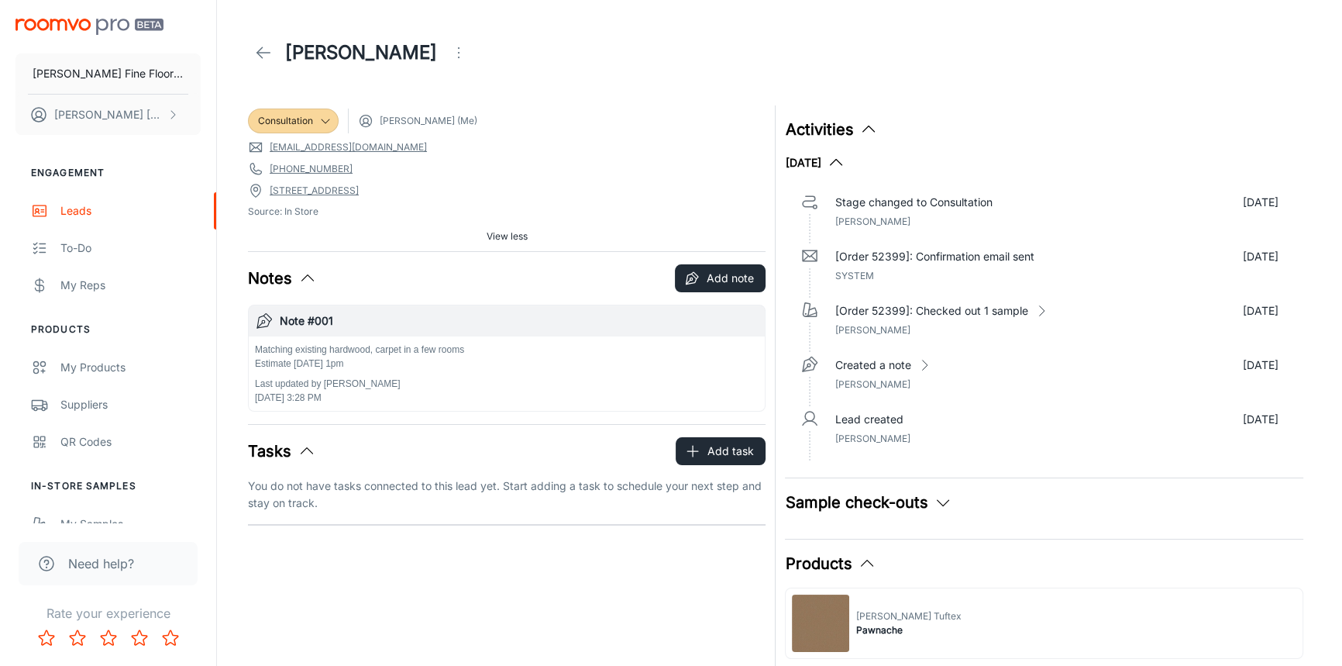
click at [480, 225] on button "View less" at bounding box center [506, 236] width 53 height 23
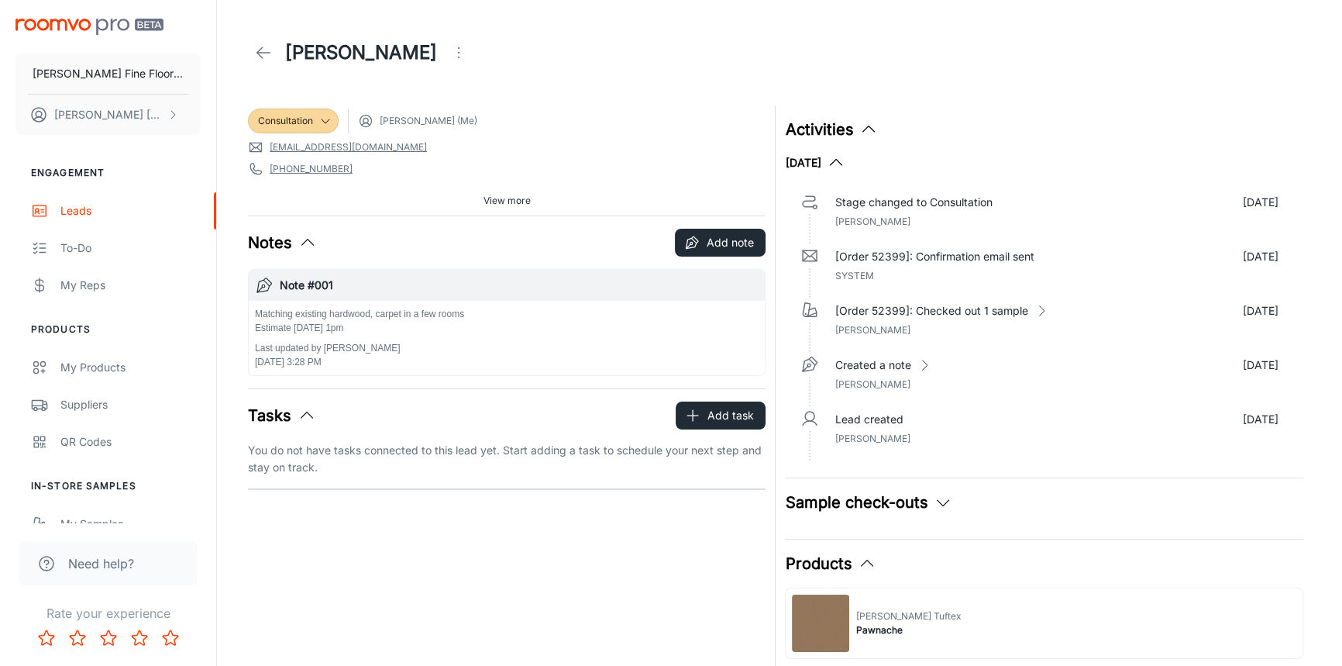
click at [257, 53] on polyline at bounding box center [259, 52] width 5 height 11
